Goal: Information Seeking & Learning: Understand process/instructions

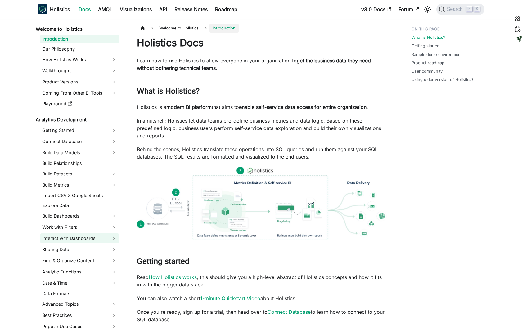
click at [72, 241] on link "Interact with Dashboards" at bounding box center [79, 238] width 78 height 10
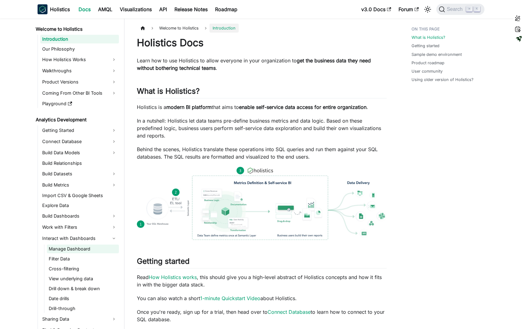
click at [77, 250] on link "Manage Dashboard" at bounding box center [83, 248] width 72 height 9
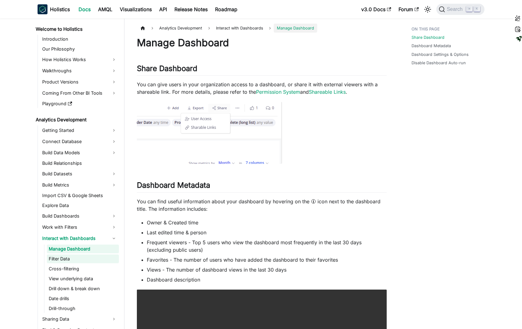
click at [77, 259] on link "Filter Data" at bounding box center [83, 258] width 72 height 9
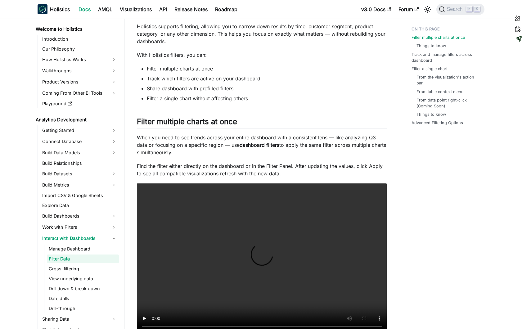
scroll to position [27, 0]
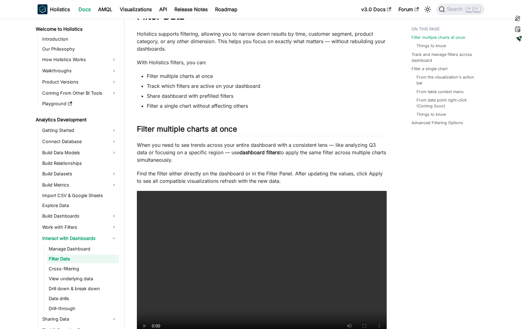
click at [58, 248] on link "Manage Dashboard" at bounding box center [83, 248] width 72 height 9
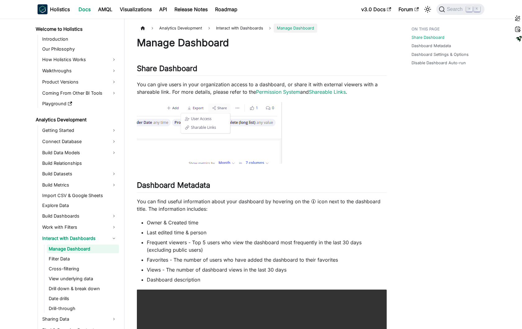
click at [246, 238] on ul "Owner & Created time Last edited time & person Frequent viewers - Top 5 users w…" at bounding box center [262, 251] width 250 height 65
